Goal: Entertainment & Leisure: Consume media (video, audio)

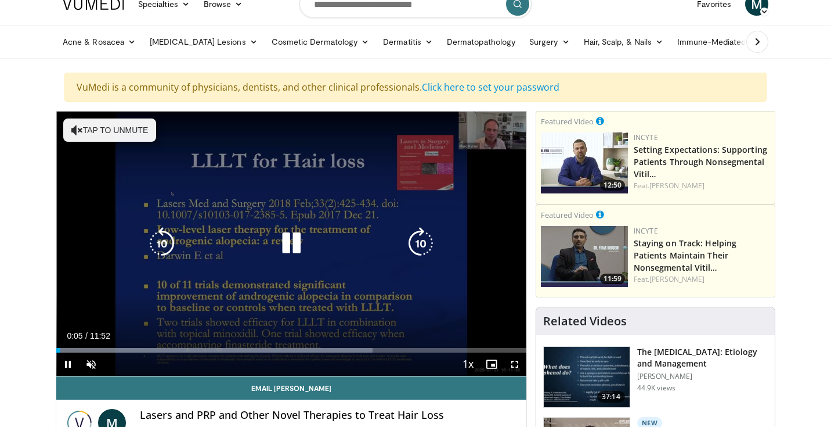
scroll to position [45, 0]
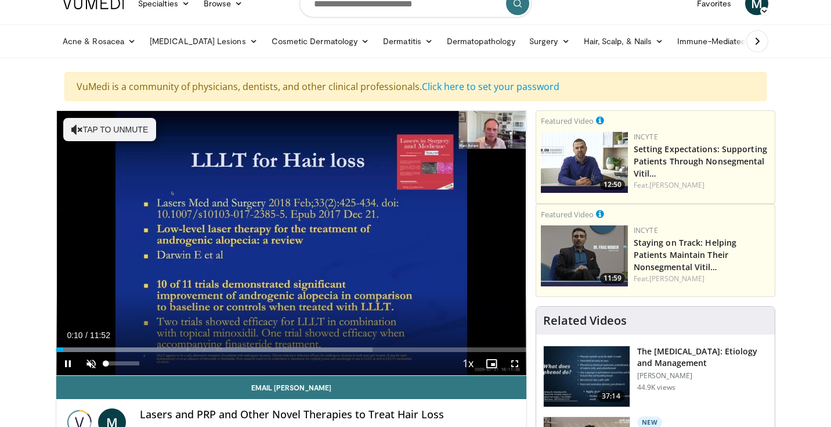
click at [90, 362] on span "Video Player" at bounding box center [90, 363] width 23 height 23
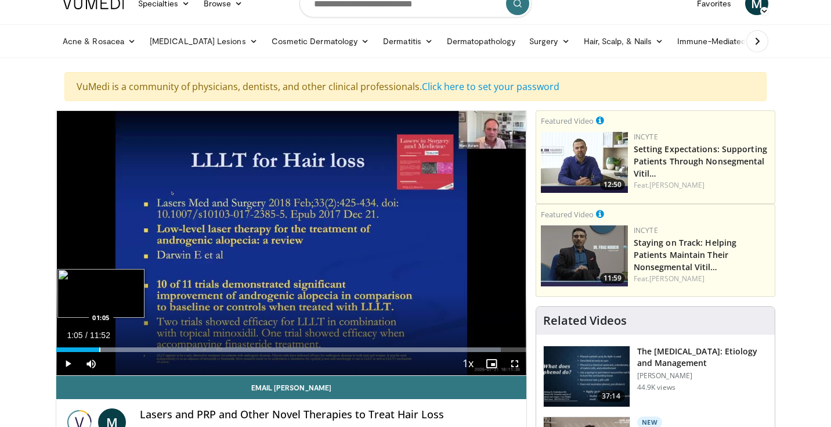
click at [99, 348] on div "Progress Bar" at bounding box center [99, 349] width 1 height 5
click at [106, 347] on div "Progress Bar" at bounding box center [106, 349] width 1 height 5
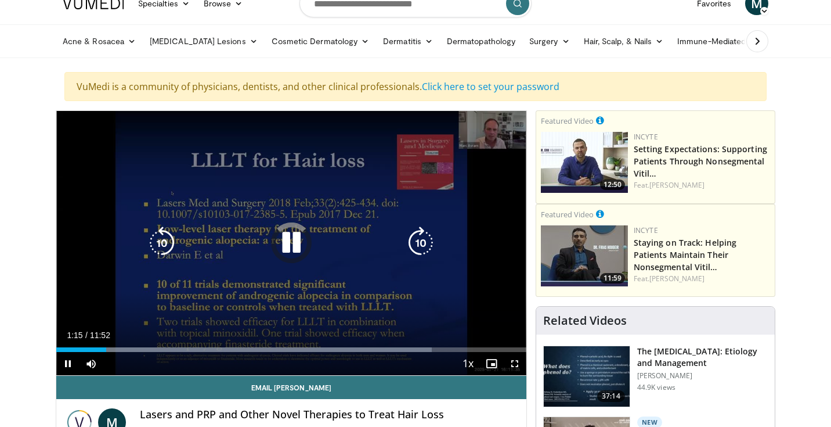
click at [417, 243] on icon "Video Player" at bounding box center [420, 242] width 32 height 32
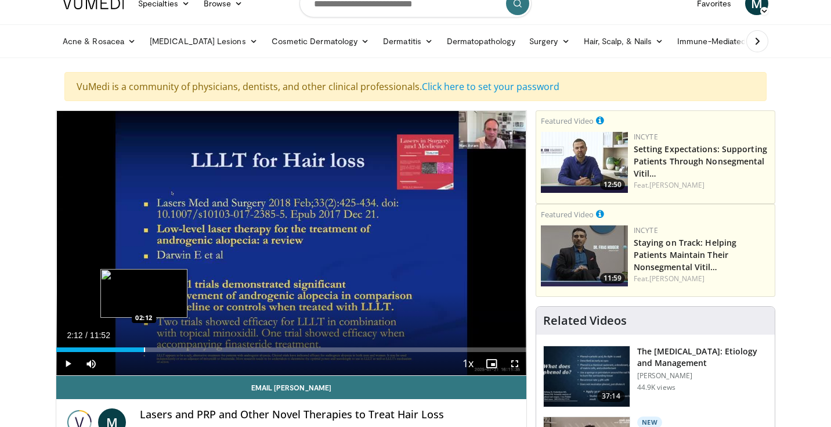
drag, startPoint x: 121, startPoint y: 350, endPoint x: 144, endPoint y: 350, distance: 23.2
click at [144, 350] on div "Progress Bar" at bounding box center [144, 349] width 1 height 5
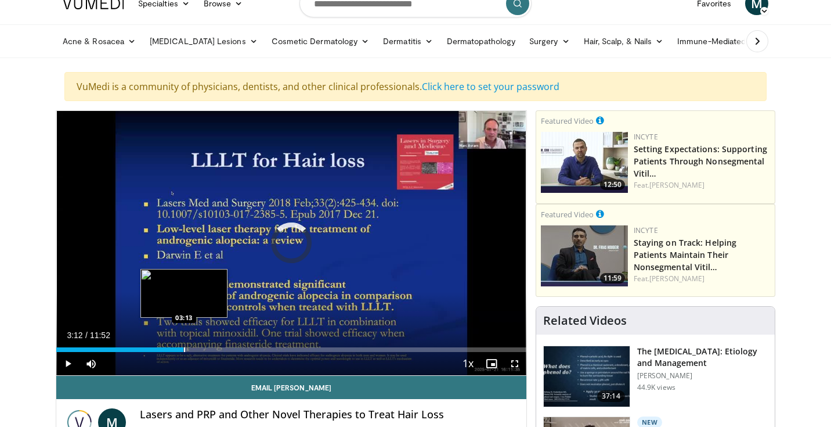
drag, startPoint x: 164, startPoint y: 349, endPoint x: 185, endPoint y: 349, distance: 20.9
click at [185, 349] on div "Progress Bar" at bounding box center [184, 349] width 1 height 5
drag, startPoint x: 185, startPoint y: 349, endPoint x: 191, endPoint y: 349, distance: 7.0
click at [191, 349] on div "Progress Bar" at bounding box center [191, 349] width 1 height 5
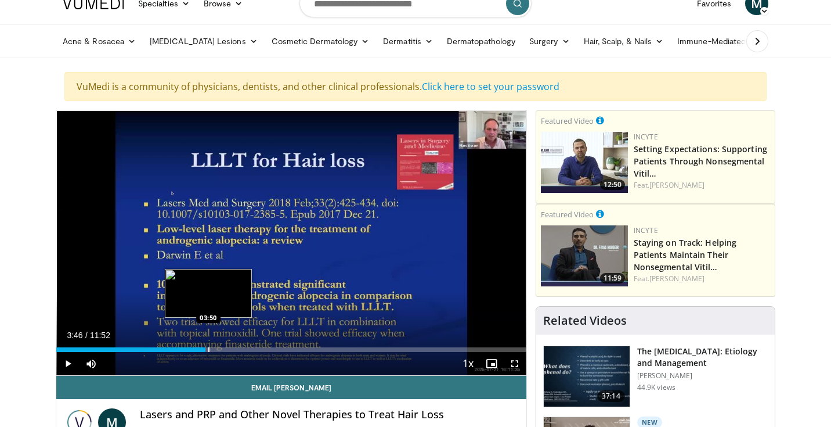
drag, startPoint x: 198, startPoint y: 350, endPoint x: 208, endPoint y: 350, distance: 10.4
click at [208, 350] on div "Progress Bar" at bounding box center [208, 349] width 1 height 5
drag, startPoint x: 208, startPoint y: 350, endPoint x: 215, endPoint y: 350, distance: 7.0
click at [215, 350] on div "Progress Bar" at bounding box center [215, 349] width 1 height 5
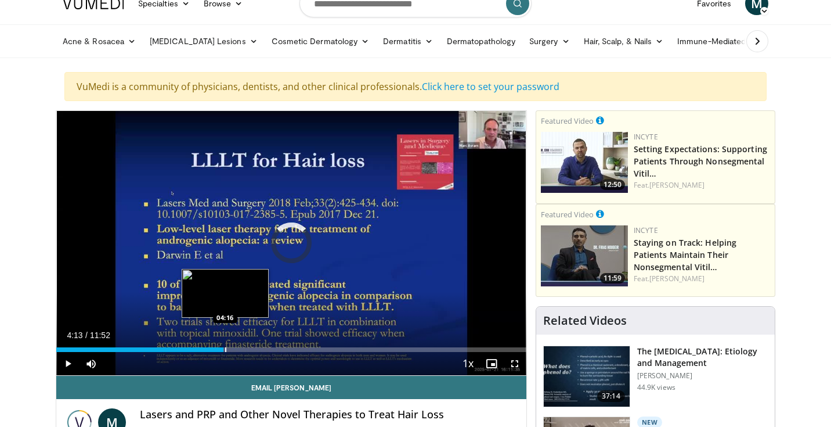
drag, startPoint x: 215, startPoint y: 350, endPoint x: 226, endPoint y: 351, distance: 11.0
click at [226, 351] on div "Loaded : 0.00% 04:16 04:16" at bounding box center [291, 349] width 470 height 5
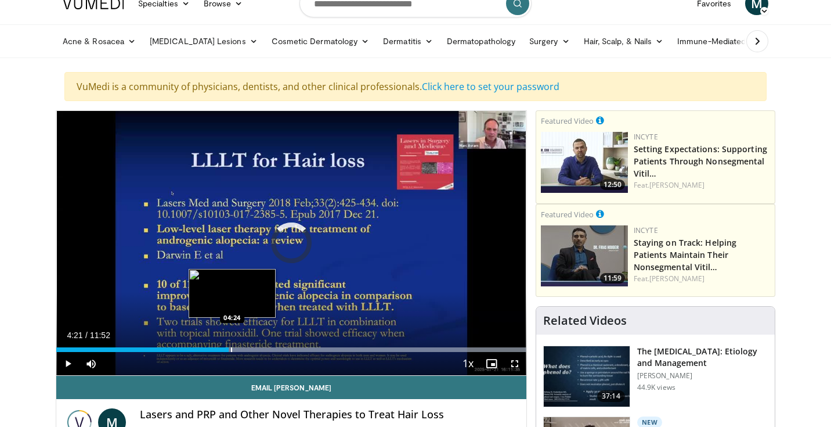
click at [232, 351] on div "Progress Bar" at bounding box center [231, 349] width 1 height 5
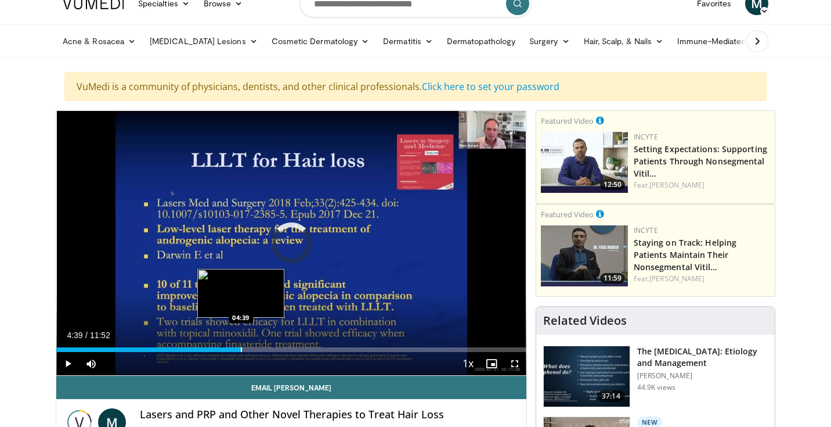
drag, startPoint x: 233, startPoint y: 351, endPoint x: 241, endPoint y: 351, distance: 7.5
click at [241, 351] on div "Progress Bar" at bounding box center [241, 349] width 1 height 5
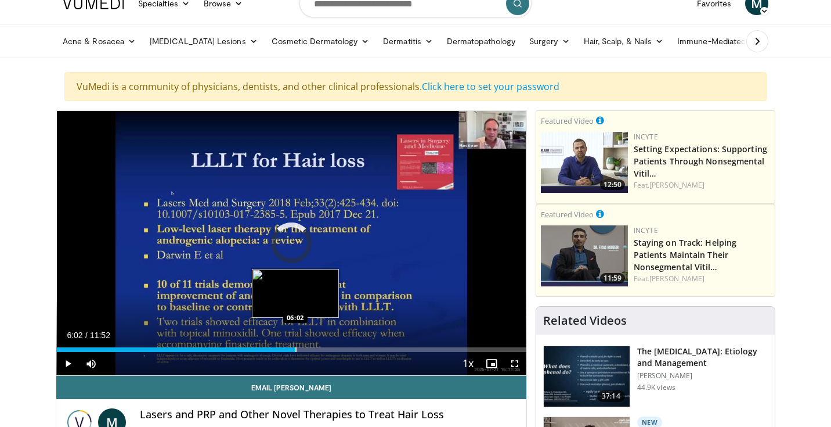
drag, startPoint x: 287, startPoint y: 349, endPoint x: 295, endPoint y: 349, distance: 8.1
click at [295, 349] on div "Progress Bar" at bounding box center [295, 349] width 1 height 5
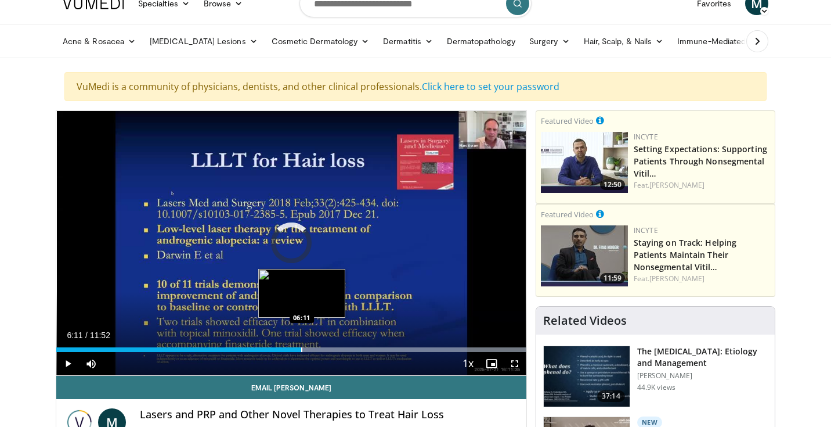
drag, startPoint x: 295, startPoint y: 349, endPoint x: 303, endPoint y: 349, distance: 7.5
click at [302, 349] on div "Progress Bar" at bounding box center [301, 349] width 1 height 5
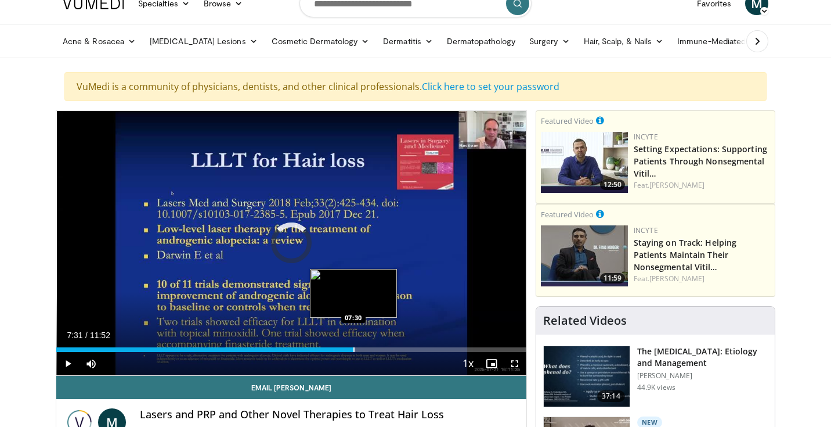
drag, startPoint x: 342, startPoint y: 350, endPoint x: 354, endPoint y: 350, distance: 12.2
click at [354, 350] on div "Progress Bar" at bounding box center [353, 349] width 1 height 5
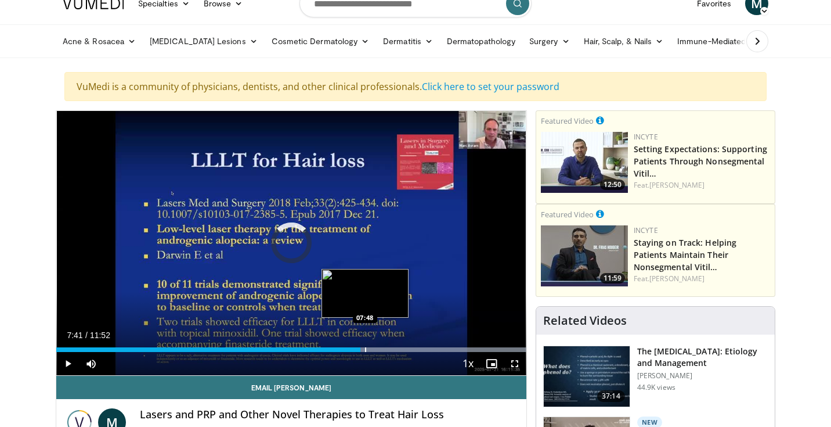
drag, startPoint x: 360, startPoint y: 350, endPoint x: 367, endPoint y: 350, distance: 7.5
click at [366, 350] on div "Progress Bar" at bounding box center [365, 349] width 1 height 5
drag, startPoint x: 367, startPoint y: 350, endPoint x: 375, endPoint y: 349, distance: 8.2
click at [375, 349] on div "Loaded : 99.99% 07:55 07:56" at bounding box center [291, 349] width 470 height 5
click at [380, 349] on div "Loaded : 99.99% 08:05 08:06" at bounding box center [291, 349] width 470 height 5
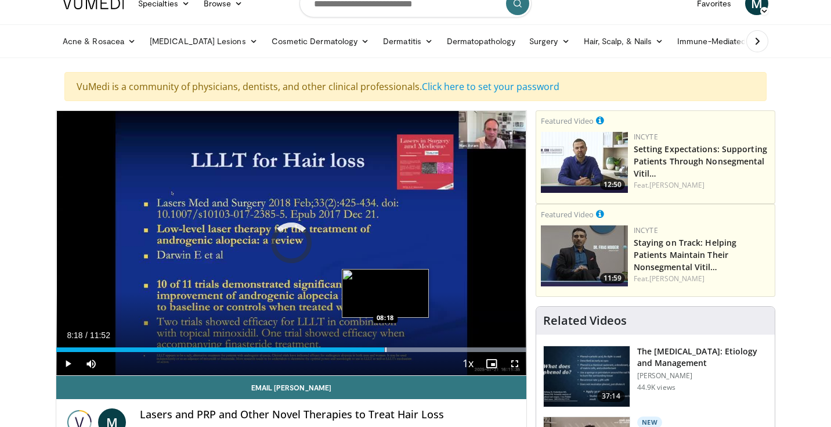
click at [386, 350] on div "Progress Bar" at bounding box center [385, 349] width 1 height 5
click at [393, 350] on div "Loaded : 91.18% 08:24 08:24" at bounding box center [291, 349] width 470 height 5
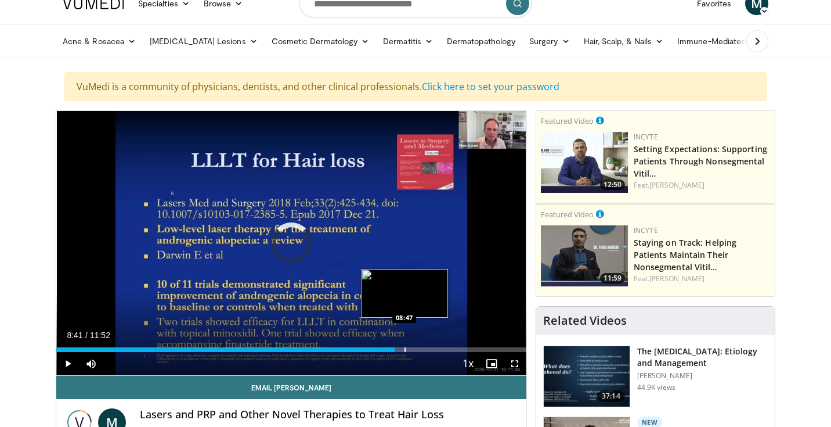
drag, startPoint x: 393, startPoint y: 350, endPoint x: 413, endPoint y: 349, distance: 19.2
click at [413, 349] on div "Loaded : 0.00% 08:41 08:47" at bounding box center [291, 349] width 470 height 5
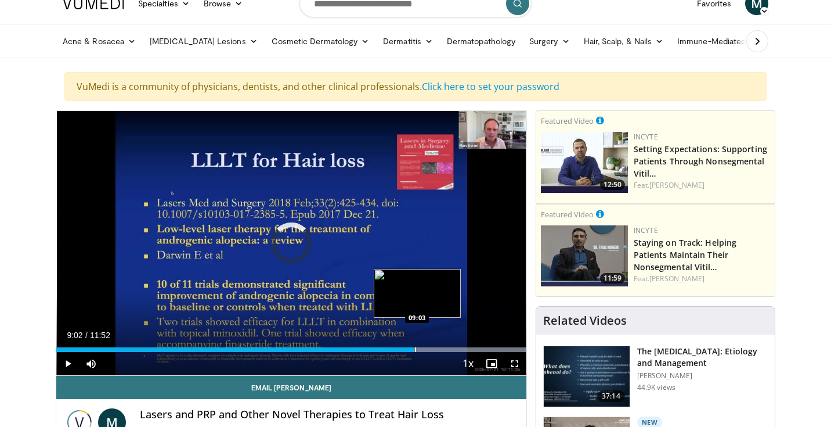
drag, startPoint x: 413, startPoint y: 349, endPoint x: 425, endPoint y: 349, distance: 12.8
click at [425, 349] on div "Loaded : 99.99% 09:02 09:03" at bounding box center [291, 349] width 470 height 5
click at [427, 349] on div "Progress Bar" at bounding box center [425, 349] width 1 height 5
drag, startPoint x: 427, startPoint y: 349, endPoint x: 439, endPoint y: 349, distance: 11.6
click at [435, 349] on div "Progress Bar" at bounding box center [434, 349] width 1 height 5
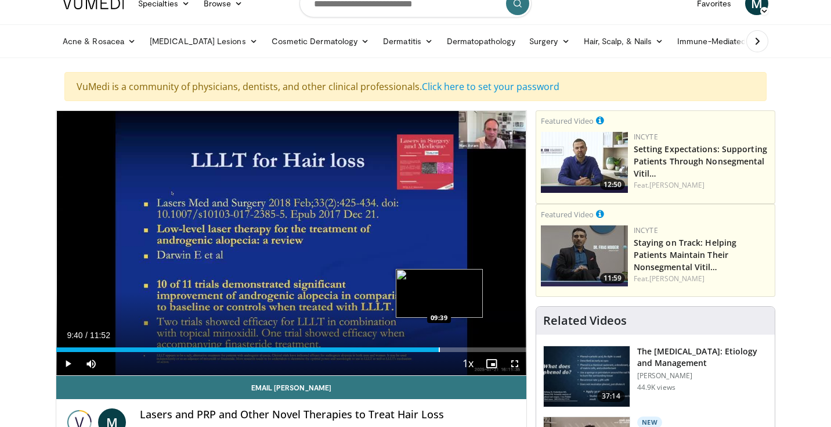
drag, startPoint x: 439, startPoint y: 349, endPoint x: 454, endPoint y: 349, distance: 15.1
click at [440, 349] on div "Progress Bar" at bounding box center [439, 349] width 1 height 5
drag, startPoint x: 454, startPoint y: 349, endPoint x: 462, endPoint y: 349, distance: 8.1
click at [456, 349] on div "Progress Bar" at bounding box center [454, 349] width 1 height 5
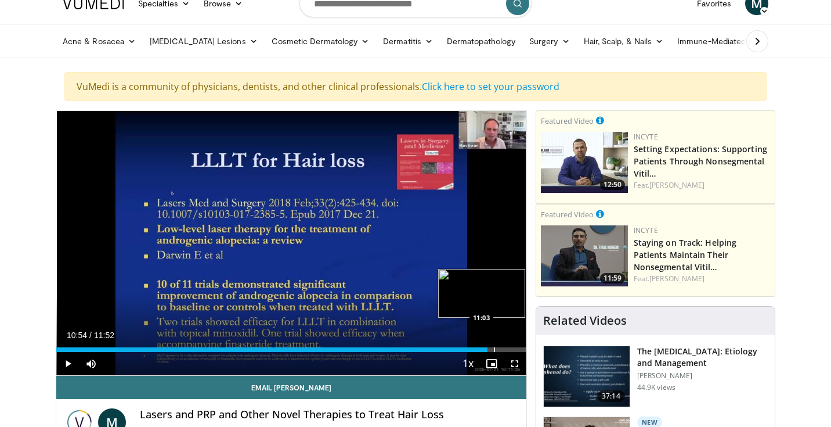
drag, startPoint x: 486, startPoint y: 346, endPoint x: 494, endPoint y: 345, distance: 7.6
click at [494, 345] on div "Loaded : 0.00% 11:03 11:03" at bounding box center [291, 346] width 470 height 11
drag, startPoint x: 496, startPoint y: 349, endPoint x: 503, endPoint y: 349, distance: 7.0
click at [498, 349] on div "Progress Bar" at bounding box center [497, 349] width 1 height 5
